Goal: Transaction & Acquisition: Book appointment/travel/reservation

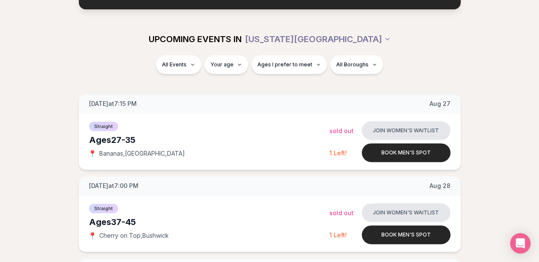
scroll to position [85, 0]
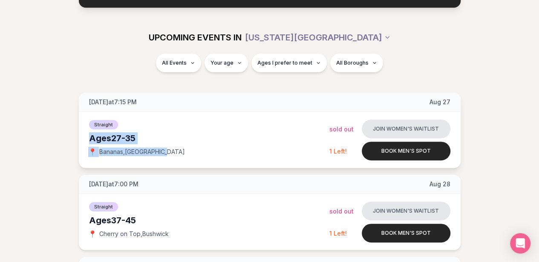
drag, startPoint x: 88, startPoint y: 139, endPoint x: 169, endPoint y: 150, distance: 82.5
click at [169, 150] on div "Straight Ages 27-35 📍 Bananas , East Village Join women's waitlist Sold Out Boo…" at bounding box center [270, 140] width 382 height 56
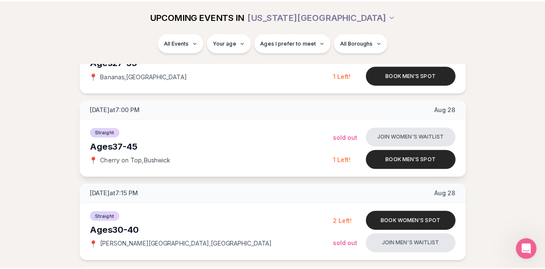
scroll to position [170, 0]
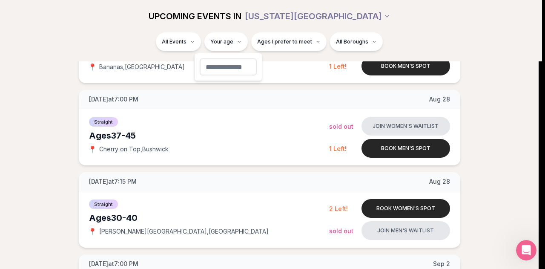
type input "**"
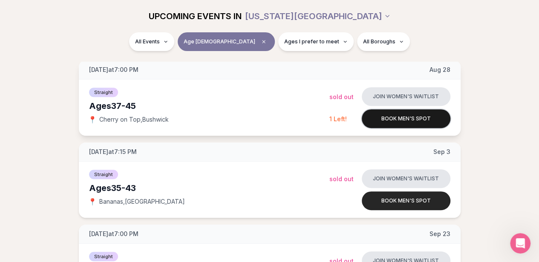
scroll to position [160, 0]
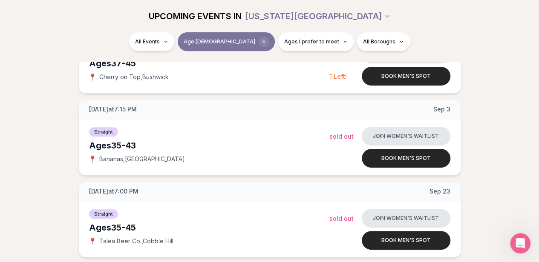
click at [258, 44] on span "Clear age" at bounding box center [263, 42] width 10 height 10
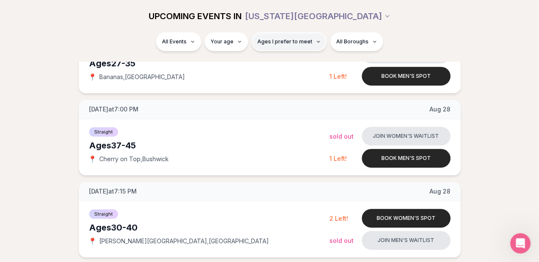
click at [285, 46] on button "Ages I prefer to meet" at bounding box center [288, 41] width 75 height 19
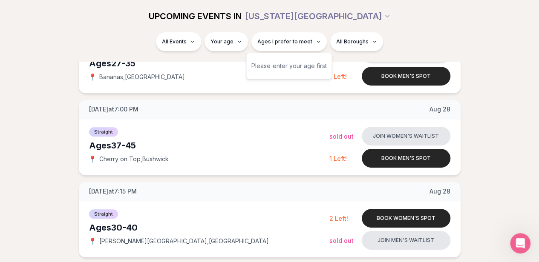
click at [283, 66] on div "Please enter your age first" at bounding box center [288, 65] width 75 height 15
click at [288, 64] on div "Please enter your age first" at bounding box center [288, 65] width 75 height 15
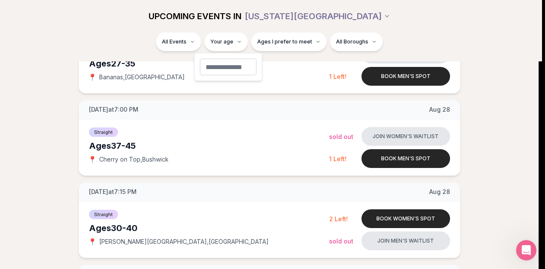
type input "**"
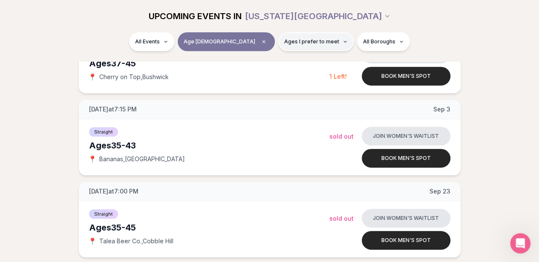
click at [278, 38] on button "Ages I prefer to meet" at bounding box center [315, 41] width 75 height 19
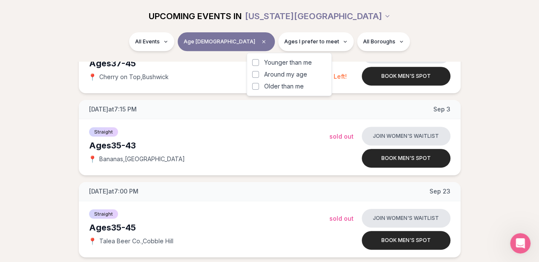
click at [256, 64] on button "Younger than me" at bounding box center [255, 62] width 7 height 7
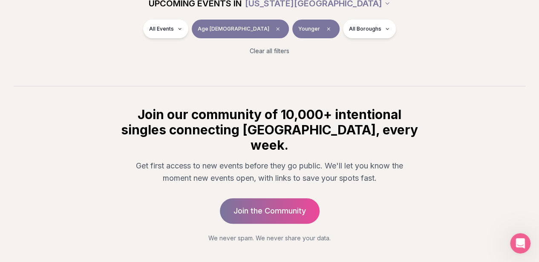
click at [419, 39] on div "All Events Age 43 Younger All Boroughs" at bounding box center [269, 31] width 477 height 22
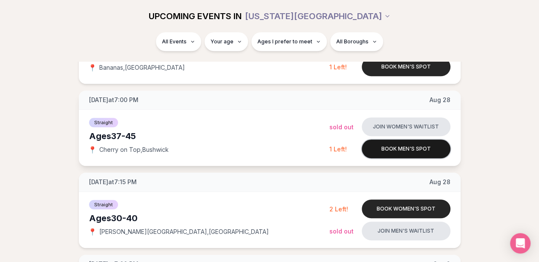
scroll to position [167, 0]
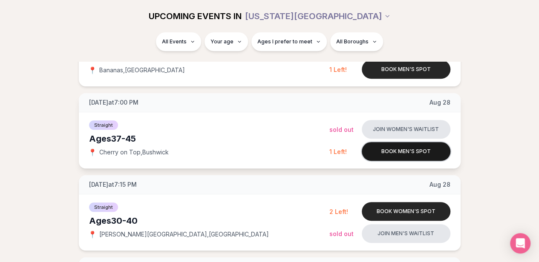
click at [395, 150] on button "Book men's spot" at bounding box center [406, 151] width 89 height 19
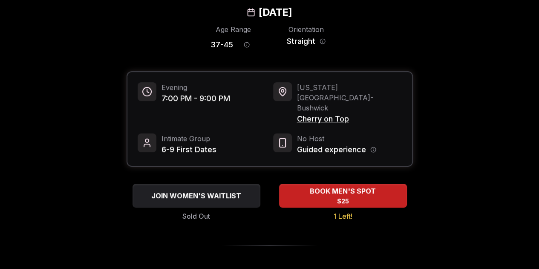
scroll to position [128, 0]
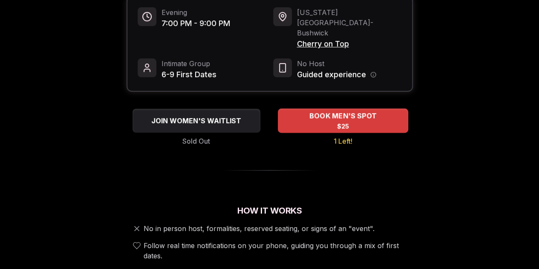
click at [330, 111] on span "BOOK MEN'S SPOT" at bounding box center [342, 116] width 71 height 10
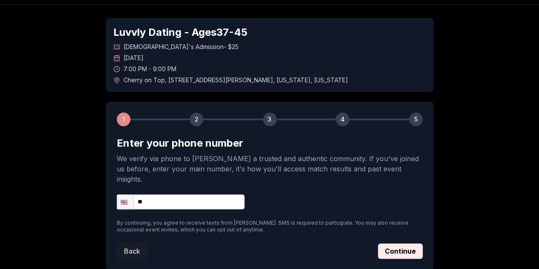
scroll to position [72, 0]
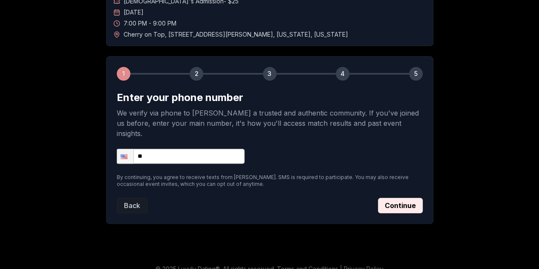
click at [184, 149] on input "**" at bounding box center [181, 156] width 128 height 15
click at [201, 149] on input "**********" at bounding box center [181, 156] width 128 height 15
type input "**********"
click at [395, 198] on button "Continue" at bounding box center [400, 205] width 45 height 15
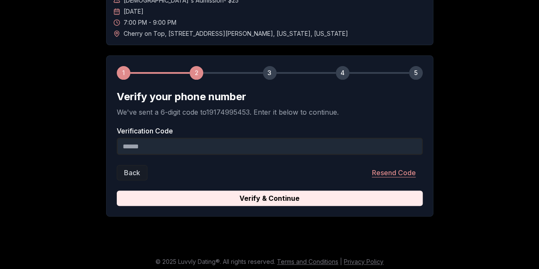
scroll to position [76, 0]
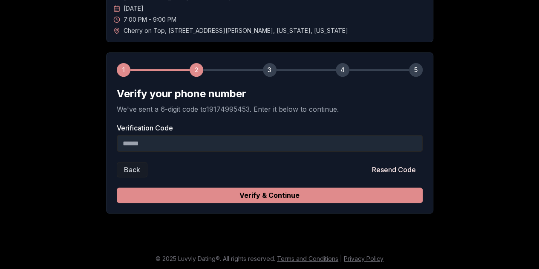
click at [331, 197] on button "Verify & Continue" at bounding box center [270, 194] width 306 height 15
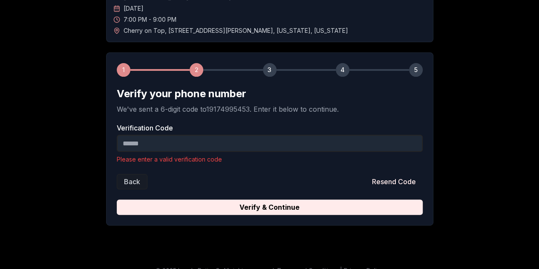
click at [249, 142] on input "Verification Code" at bounding box center [270, 143] width 306 height 17
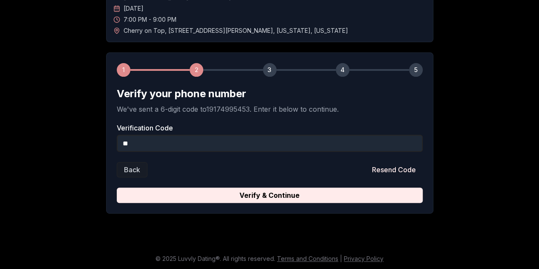
type input "*"
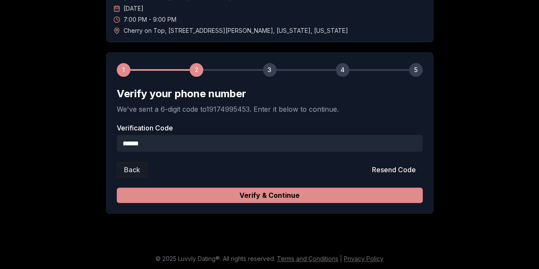
type input "******"
click at [290, 194] on button "Verify & Continue" at bounding box center [270, 194] width 306 height 15
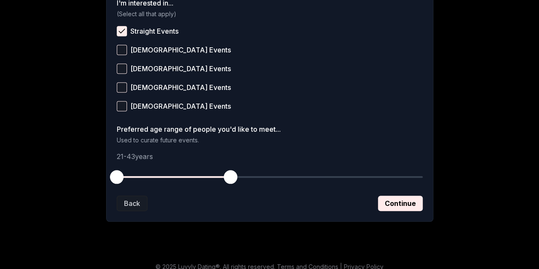
scroll to position [372, 0]
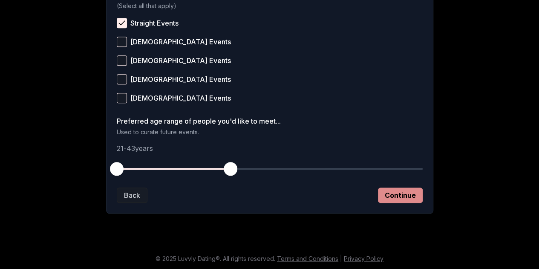
click at [392, 198] on button "Continue" at bounding box center [400, 194] width 45 height 15
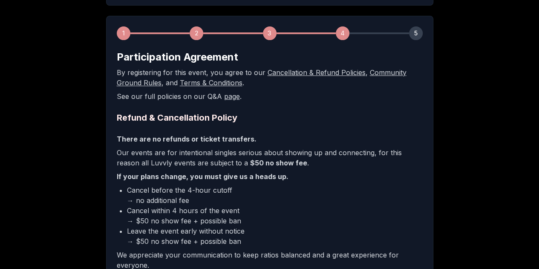
scroll to position [234, 0]
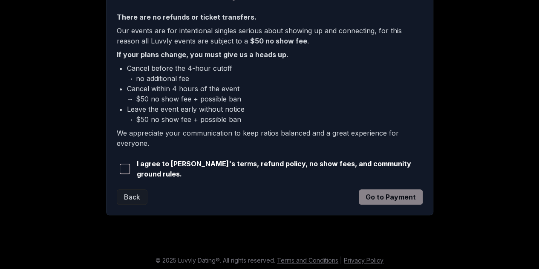
click at [121, 166] on span "button" at bounding box center [125, 169] width 10 height 10
click at [374, 196] on button "Go to Payment" at bounding box center [391, 196] width 64 height 15
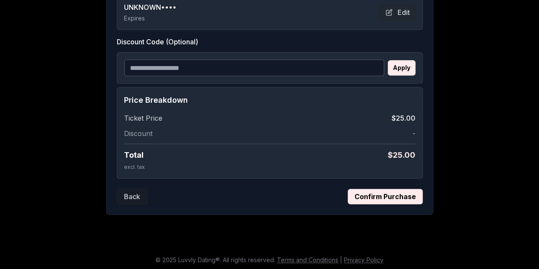
click at [189, 69] on input "Discount Code (Optional)" at bounding box center [254, 67] width 260 height 17
paste input "**********"
type input "**********"
click at [405, 69] on button "Apply" at bounding box center [402, 67] width 28 height 15
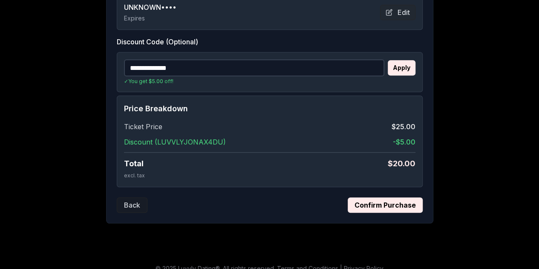
drag, startPoint x: 410, startPoint y: 207, endPoint x: 462, endPoint y: 196, distance: 54.0
click at [460, 195] on div "**********" at bounding box center [269, 31] width 539 height 411
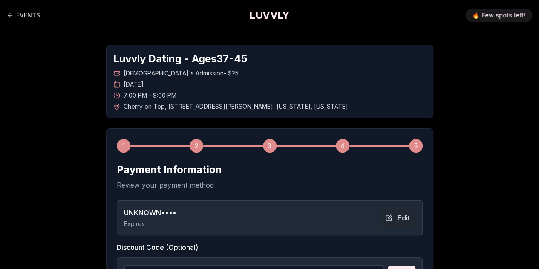
scroll to position [214, 0]
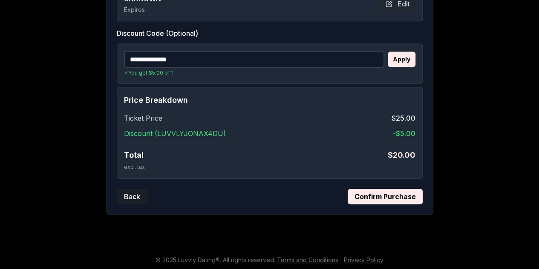
click at [125, 192] on button "Back" at bounding box center [132, 196] width 31 height 15
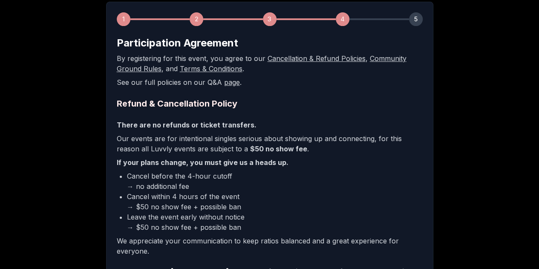
scroll to position [234, 0]
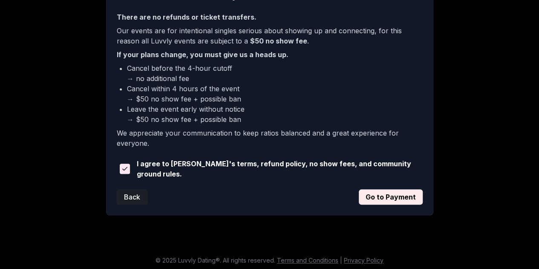
click at [133, 191] on button "Back" at bounding box center [132, 196] width 31 height 15
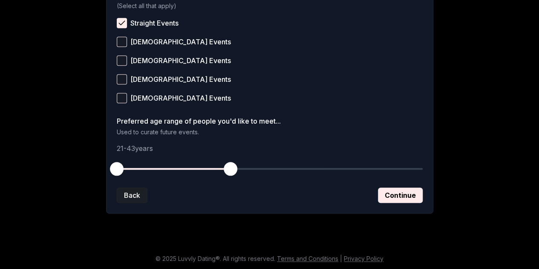
click at [132, 192] on button "Back" at bounding box center [132, 194] width 31 height 15
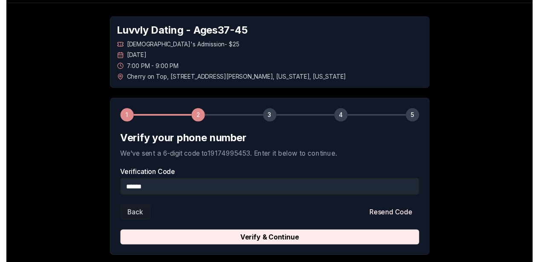
scroll to position [0, 0]
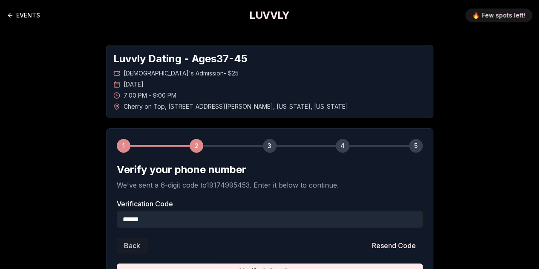
click at [10, 17] on icon "Back to events" at bounding box center [9, 15] width 2 height 4
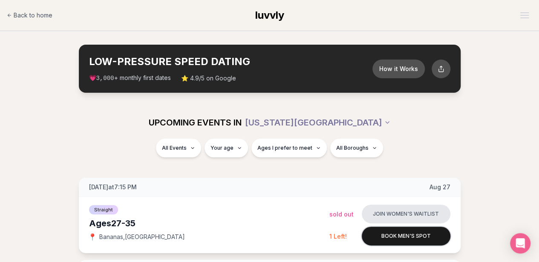
click at [399, 235] on button "Book men's spot" at bounding box center [406, 236] width 89 height 19
